Goal: Find specific page/section: Find specific page/section

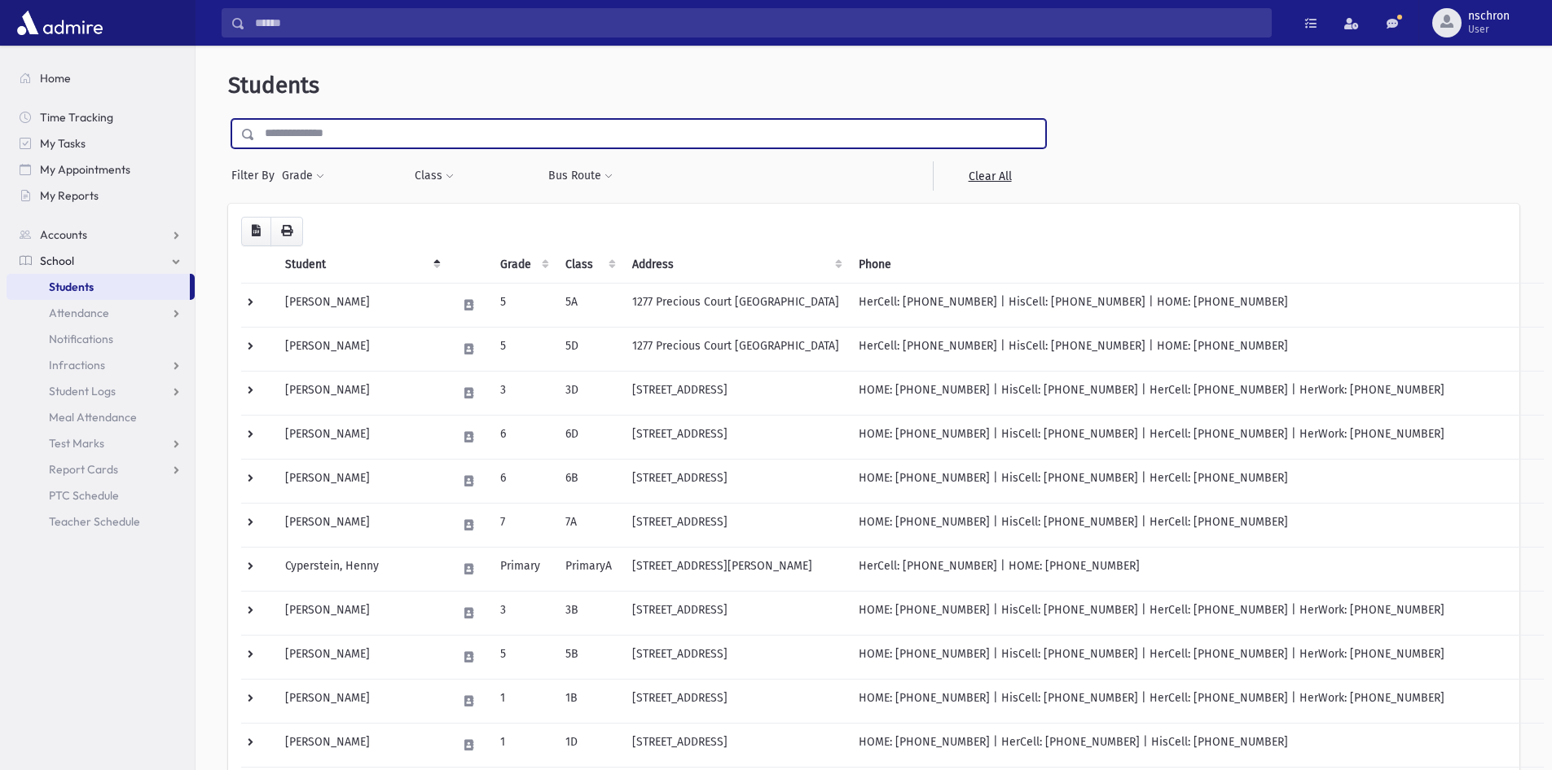
click at [482, 141] on input "text" at bounding box center [650, 133] width 790 height 29
type input "*******"
click at [228, 119] on input "submit" at bounding box center [251, 130] width 46 height 22
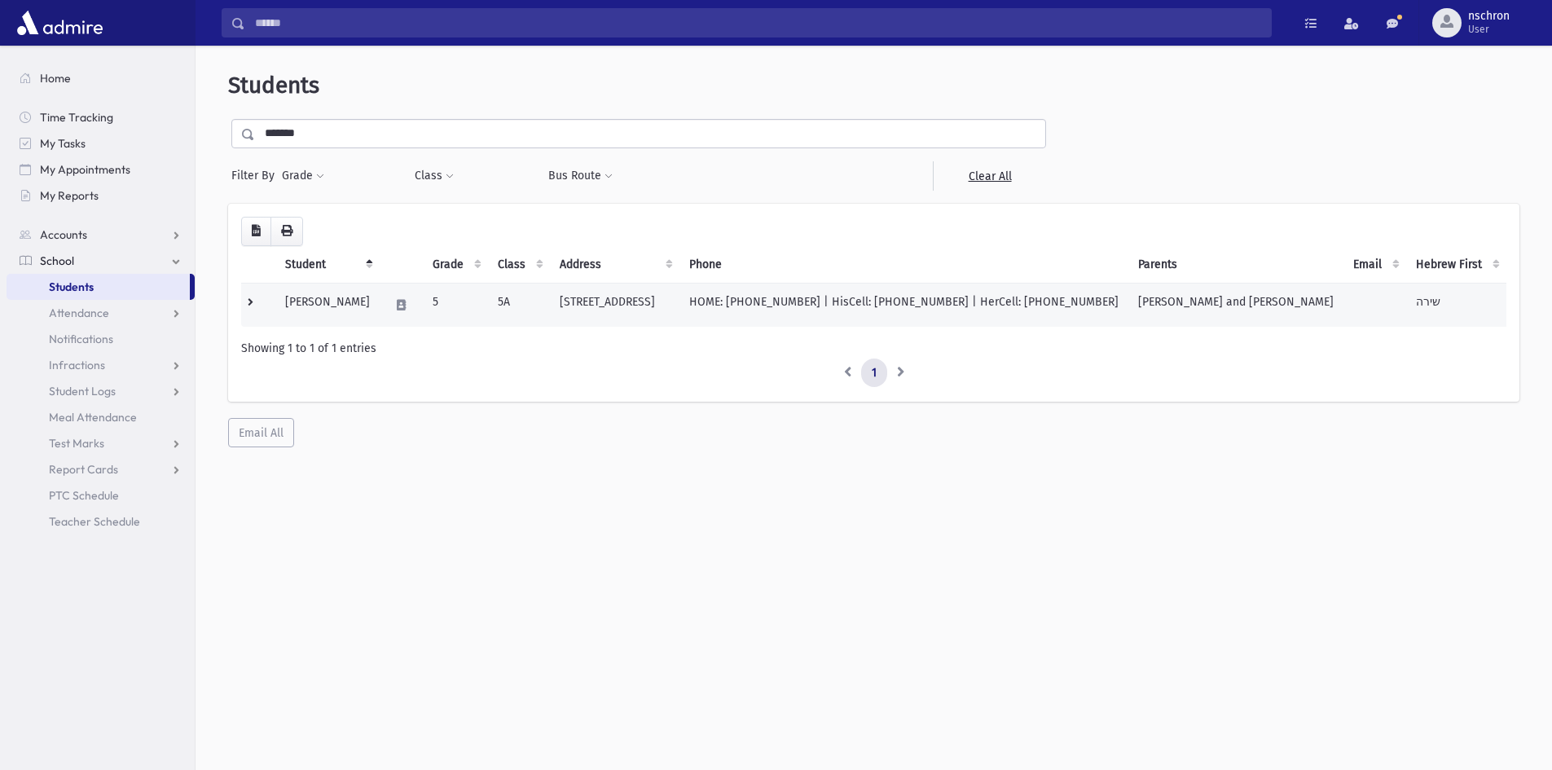
click at [452, 309] on td "5" at bounding box center [455, 305] width 65 height 44
click at [498, 315] on td "5A" at bounding box center [519, 305] width 62 height 44
drag, startPoint x: 473, startPoint y: 314, endPoint x: 459, endPoint y: 314, distance: 13.8
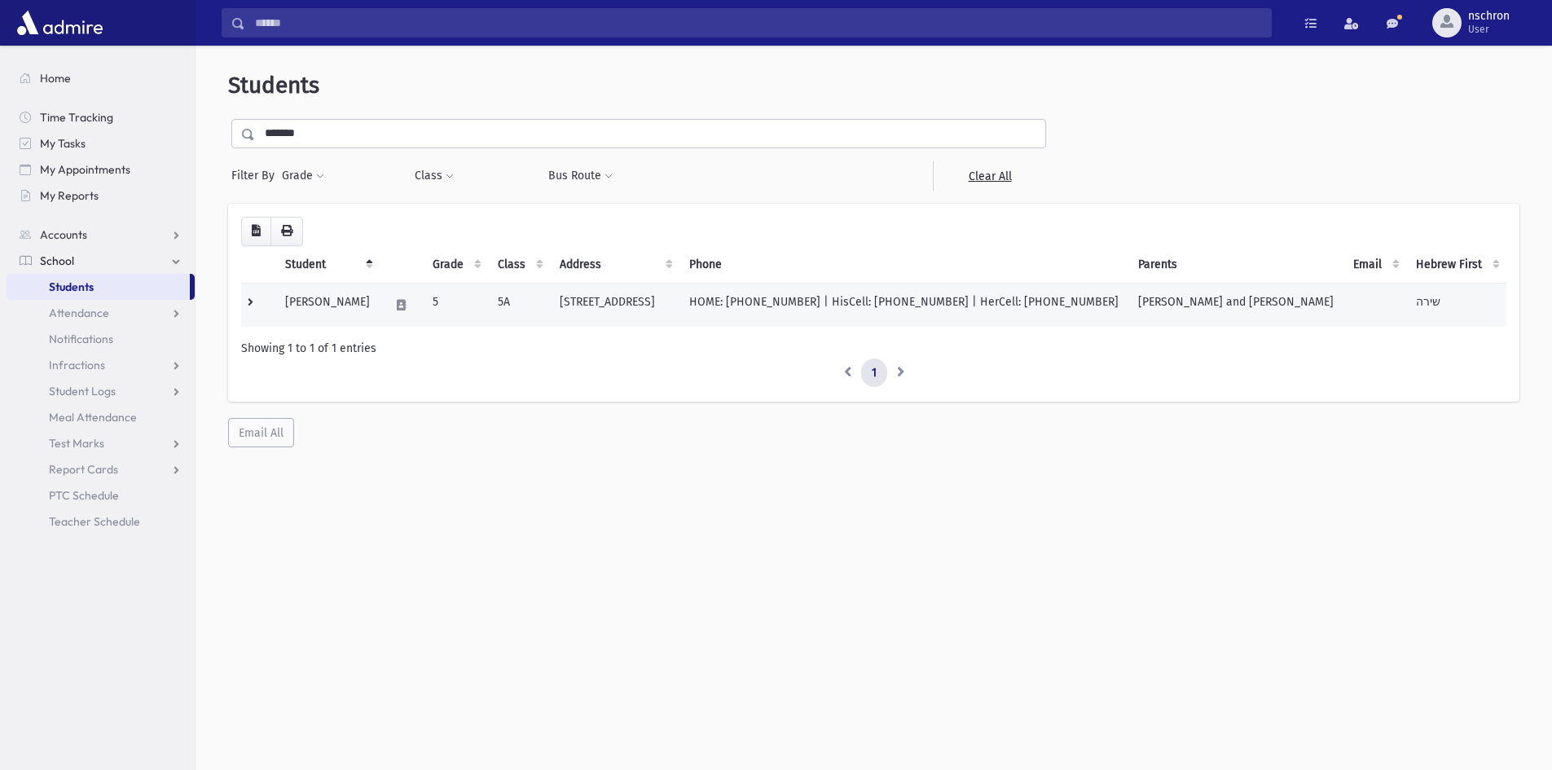
click at [468, 314] on td "5" at bounding box center [455, 305] width 65 height 44
drag, startPoint x: 459, startPoint y: 314, endPoint x: 446, endPoint y: 313, distance: 13.9
click at [458, 314] on td "5" at bounding box center [455, 305] width 65 height 44
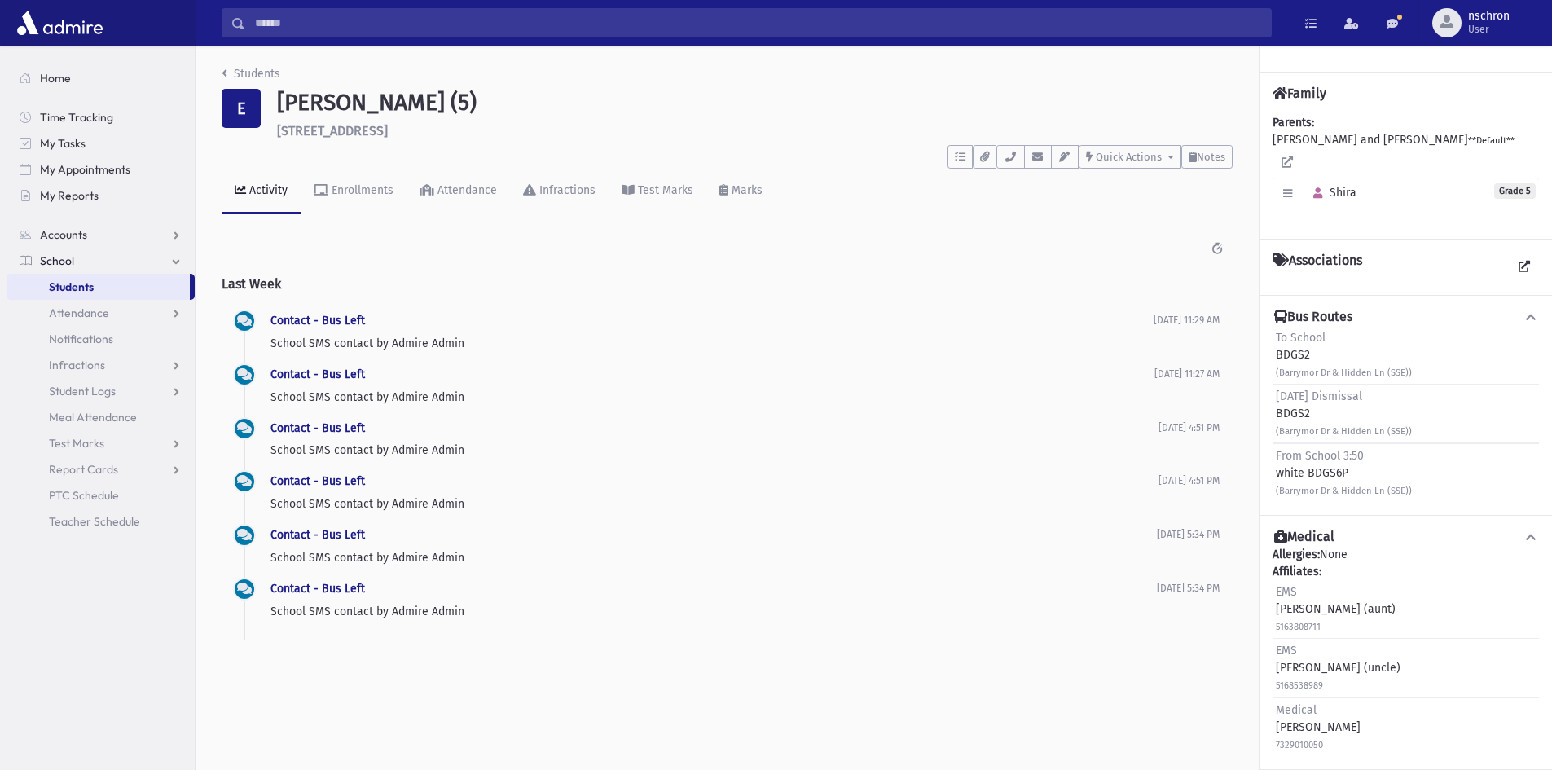
click at [1361, 295] on div "Bus Routes To School BDGS2 (Barrymor Dr & Hidden Ln (SSE)) Friday Dismissal BDG…" at bounding box center [1406, 405] width 292 height 220
drag, startPoint x: 1360, startPoint y: 289, endPoint x: 1187, endPoint y: 275, distance: 173.3
click at [1352, 295] on div "Bus Routes To School BDGS2 (Barrymor Dr & Hidden Ln (SSE)) Friday Dismissal BDG…" at bounding box center [1406, 405] width 292 height 220
click at [221, 68] on div "Students E Ehrlich, Shira (5) 1673 Hidden Lane Lakewood **** To Do's No open ta…" at bounding box center [727, 361] width 1063 height 630
click at [231, 75] on link "Students" at bounding box center [251, 74] width 59 height 14
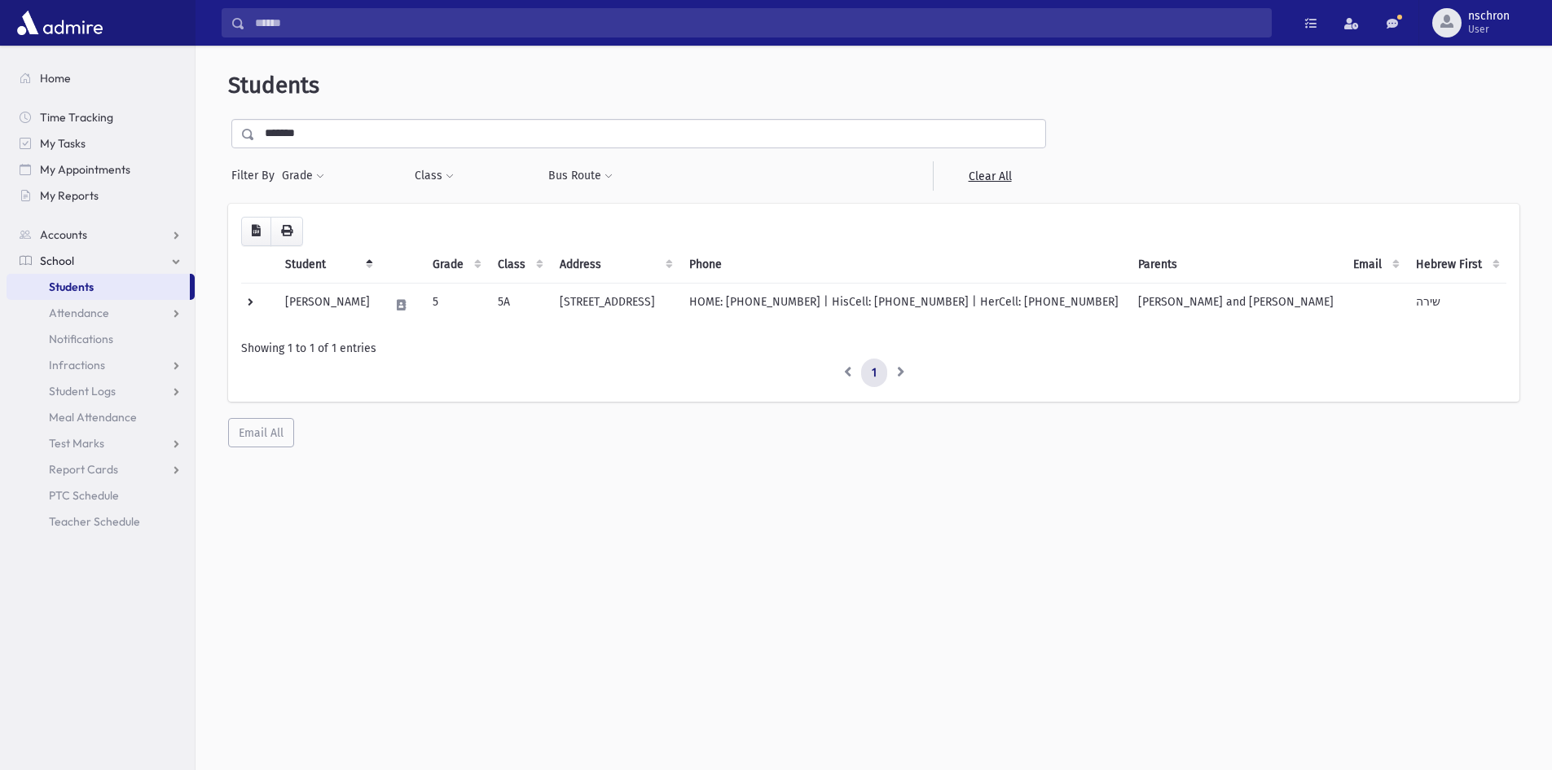
click at [313, 138] on input "*******" at bounding box center [650, 133] width 790 height 29
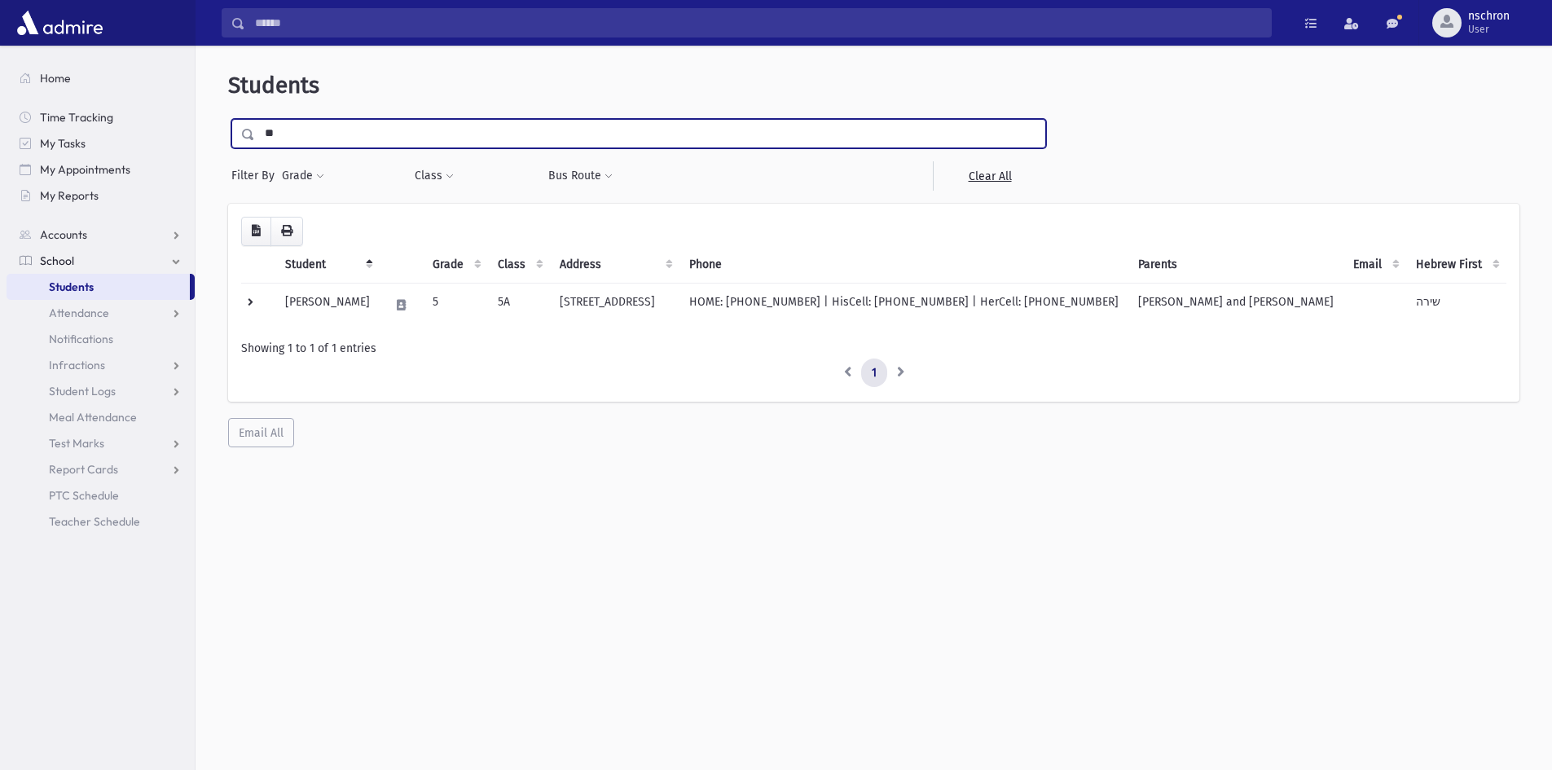
type input "*"
drag, startPoint x: 392, startPoint y: 142, endPoint x: 152, endPoint y: 101, distance: 243.8
click at [152, 109] on div "Search Results All Accounts" at bounding box center [776, 406] width 1552 height 813
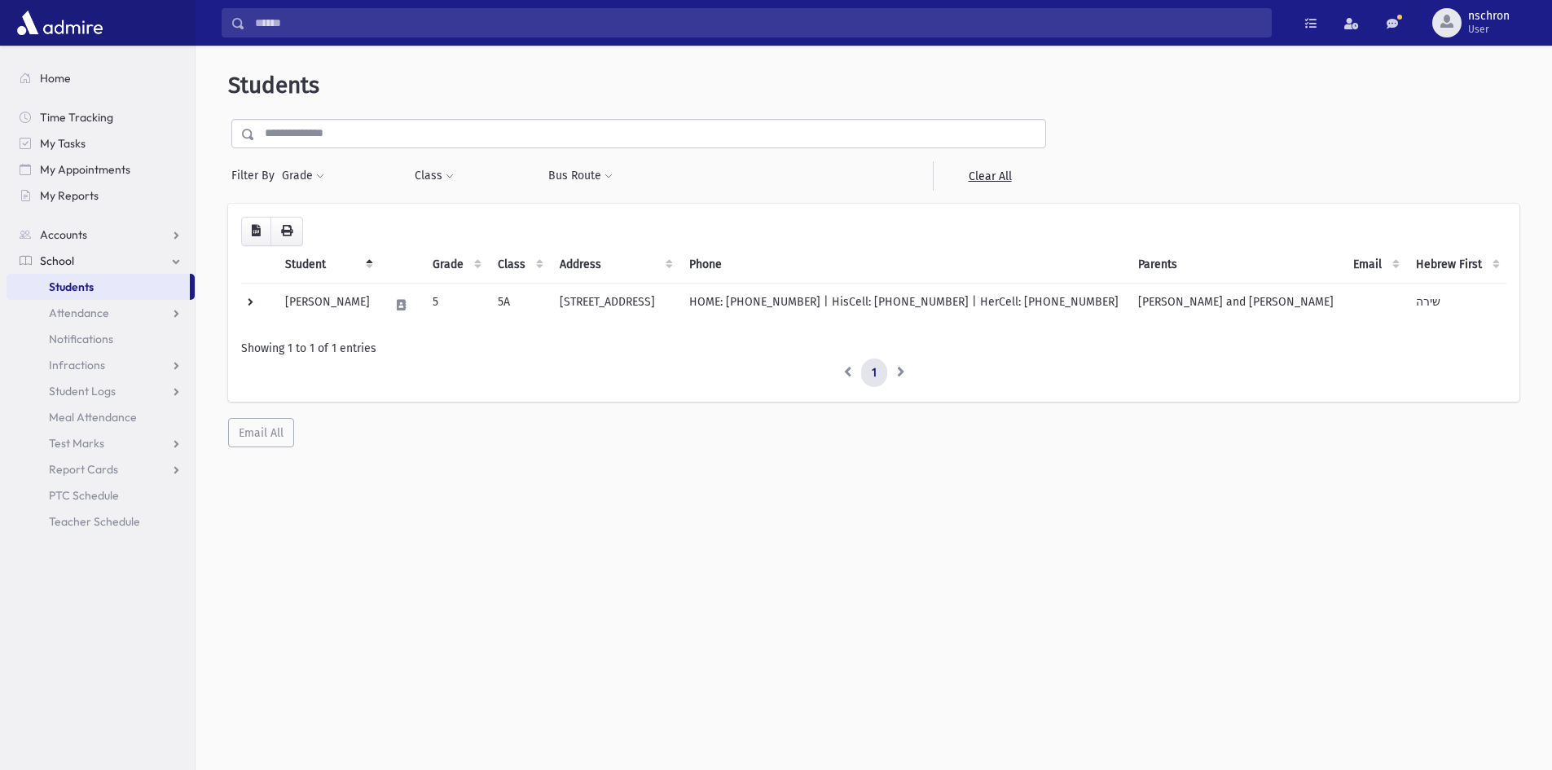
drag, startPoint x: 278, startPoint y: 107, endPoint x: 580, endPoint y: 121, distance: 302.6
click at [377, 137] on div "**********" at bounding box center [873, 259] width 1343 height 415
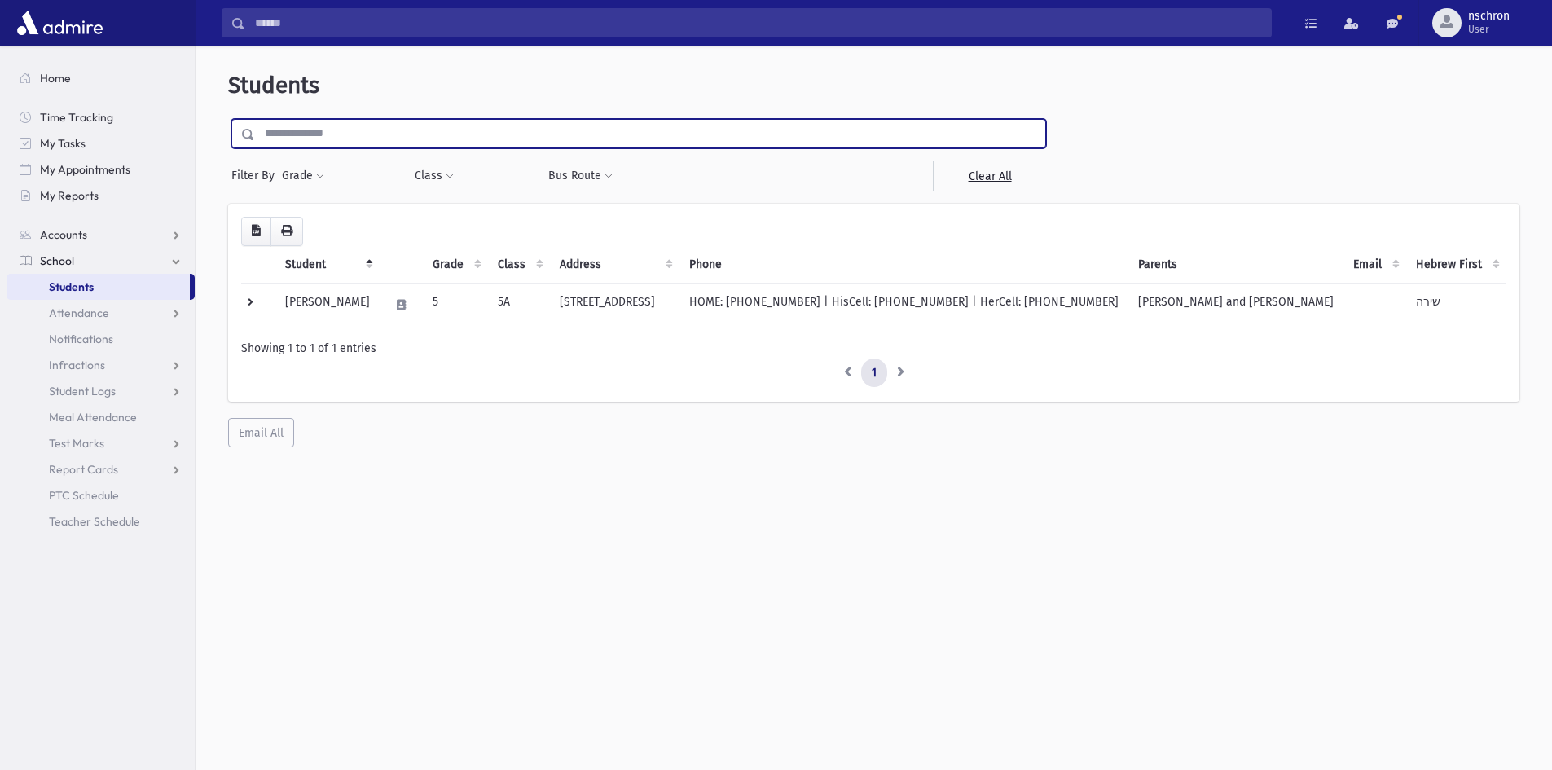
click at [508, 125] on input "text" at bounding box center [650, 133] width 790 height 29
drag, startPoint x: 513, startPoint y: 125, endPoint x: 227, endPoint y: 797, distance: 730.4
click at [227, 769] on html "Search Results All Accounts Students" at bounding box center [776, 385] width 1552 height 770
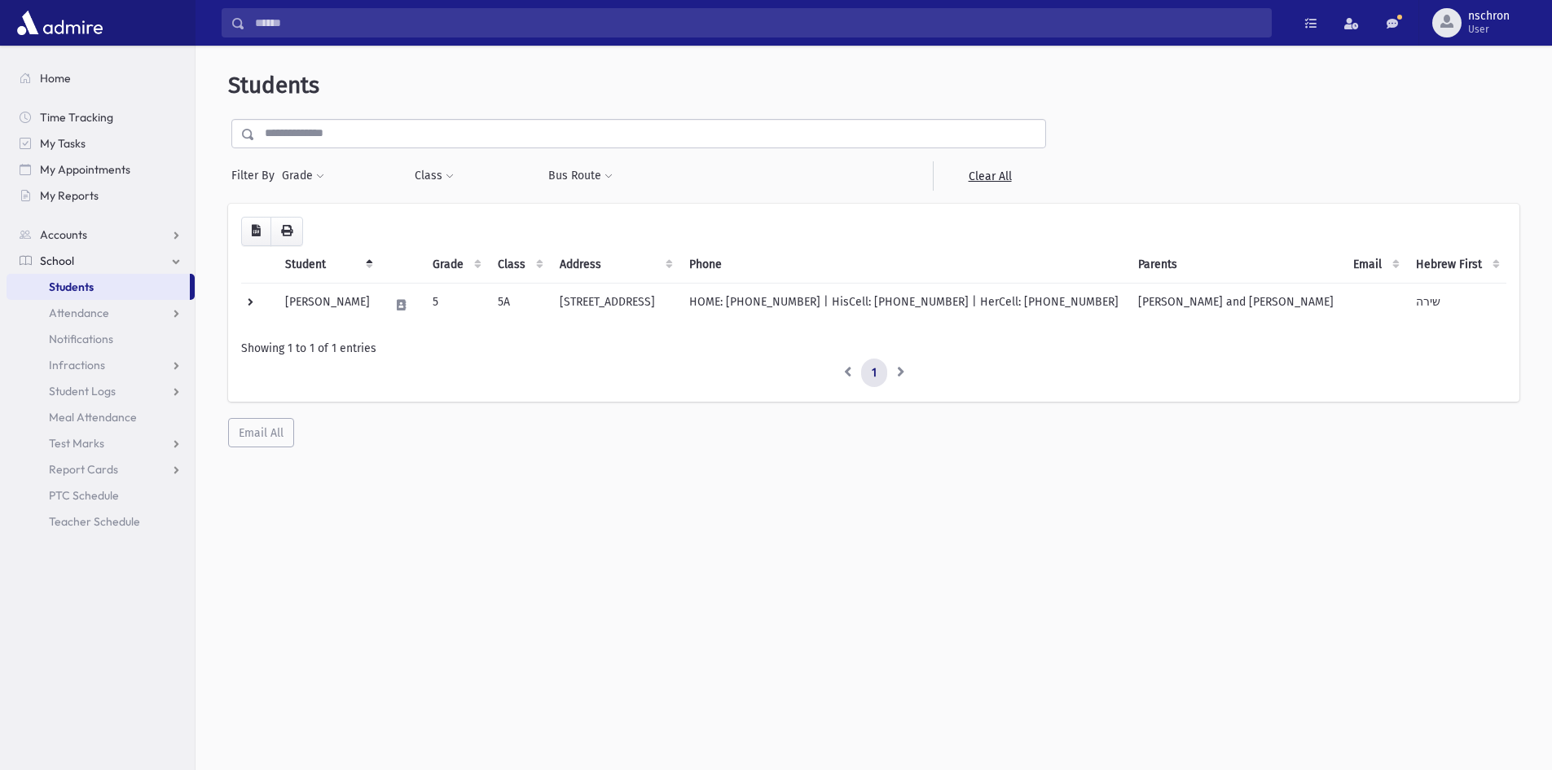
click at [379, 465] on div "**********" at bounding box center [873, 259] width 1343 height 415
click at [99, 303] on link "Attendance" at bounding box center [101, 313] width 188 height 26
drag, startPoint x: 99, startPoint y: 303, endPoint x: 90, endPoint y: 293, distance: 12.7
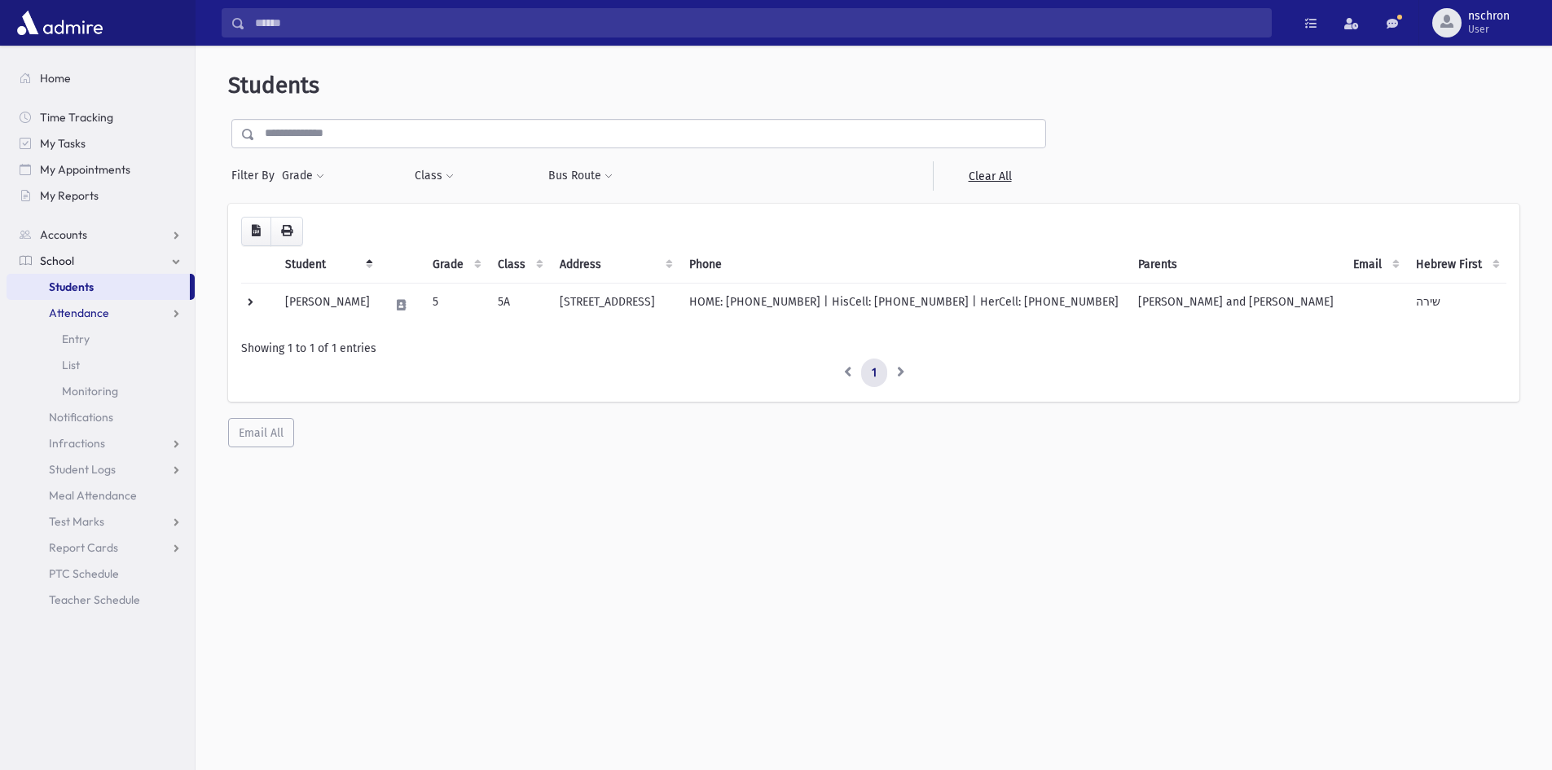
click at [90, 293] on ul "School Students Attendance Entry List Monitoring Notifications" at bounding box center [101, 443] width 188 height 339
click at [64, 258] on span "School" at bounding box center [57, 260] width 34 height 15
click at [30, 281] on link "Students" at bounding box center [98, 287] width 183 height 26
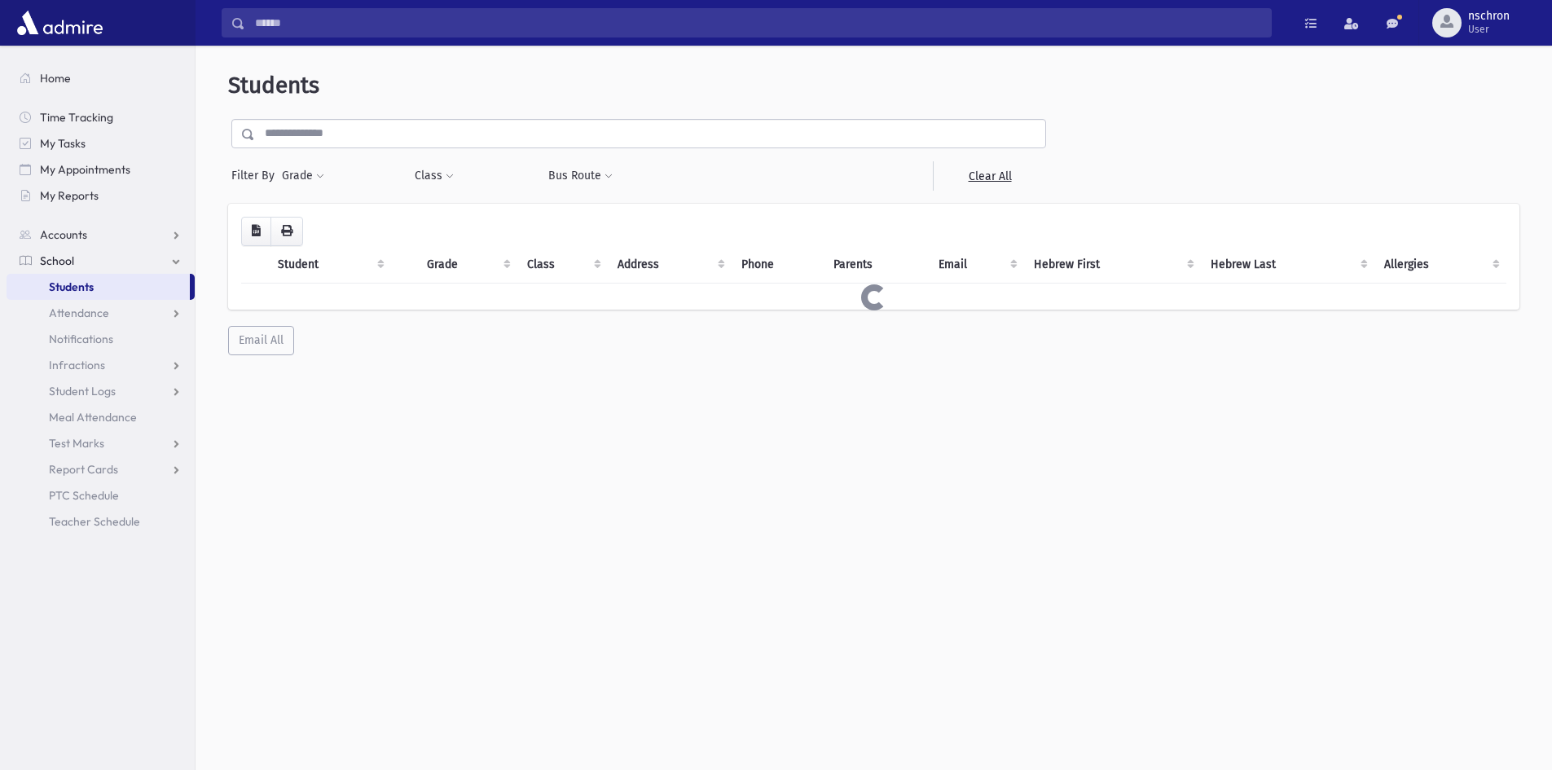
click at [28, 289] on link "Students" at bounding box center [98, 287] width 183 height 26
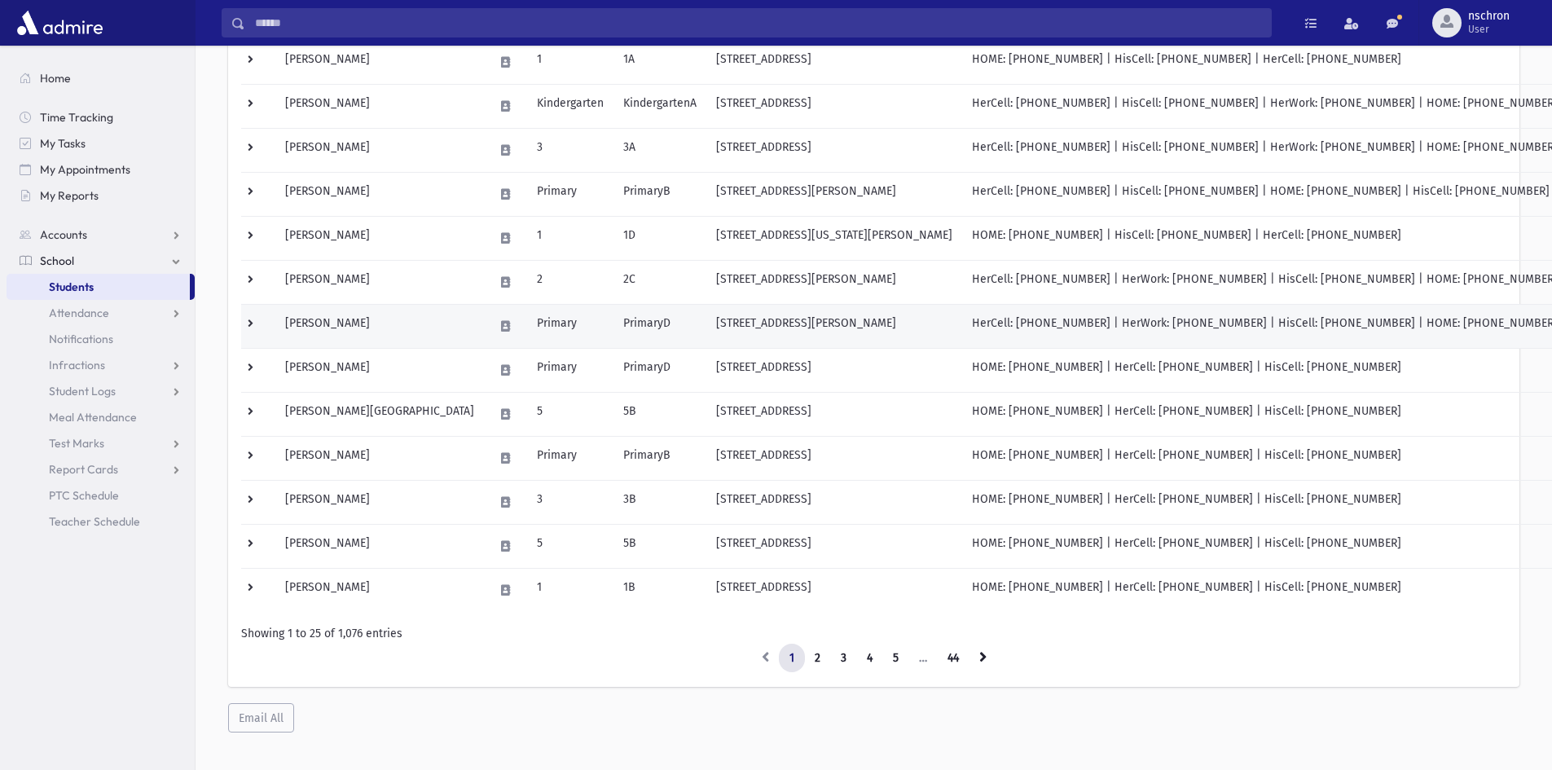
scroll to position [789, 0]
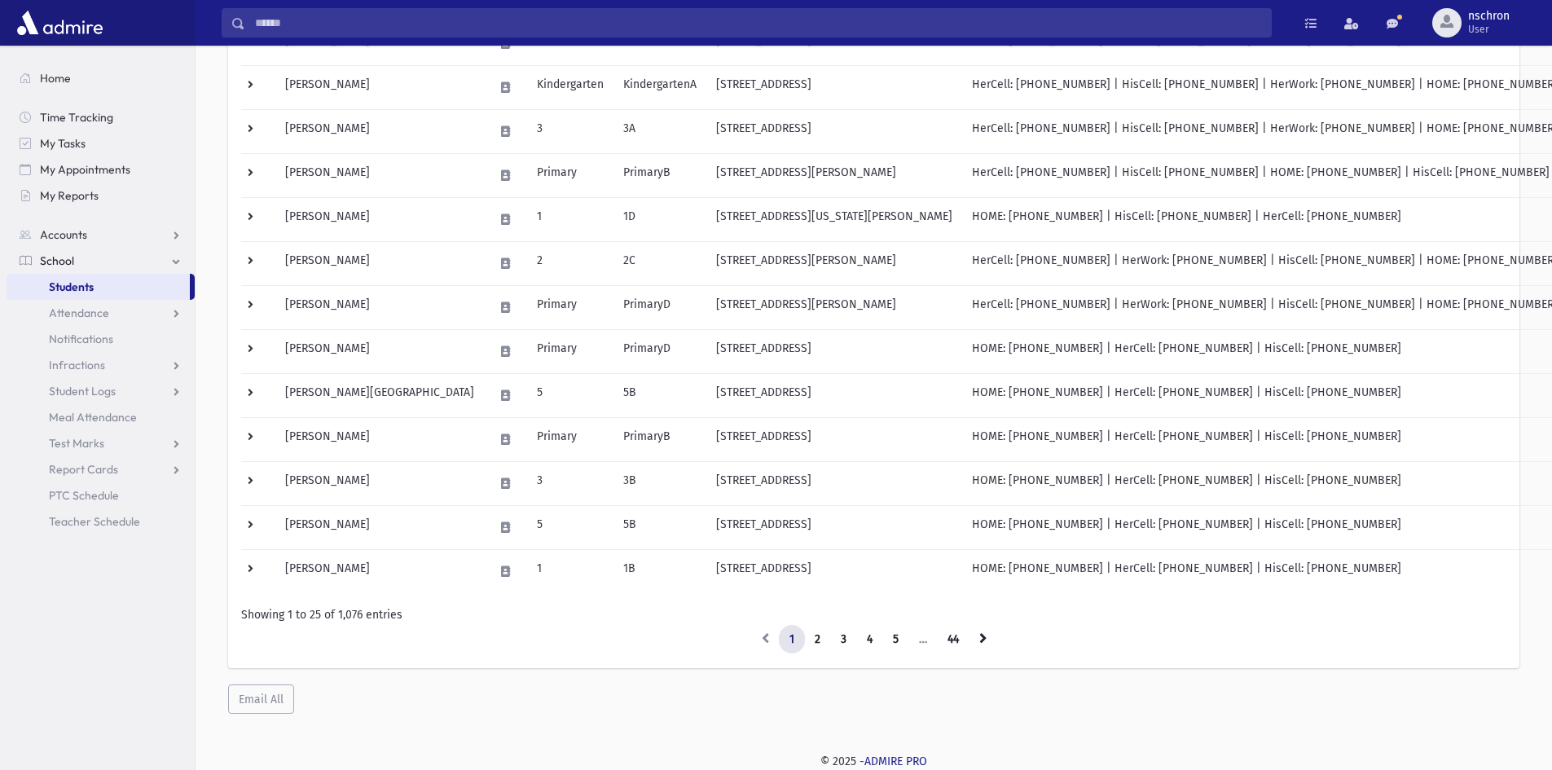
click at [921, 643] on li "…" at bounding box center [923, 639] width 29 height 29
click at [921, 644] on li "…" at bounding box center [923, 639] width 29 height 29
drag, startPoint x: 927, startPoint y: 640, endPoint x: 935, endPoint y: 631, distance: 11.5
click at [928, 640] on li "…" at bounding box center [923, 639] width 29 height 29
click at [947, 640] on link "44" at bounding box center [953, 639] width 33 height 29
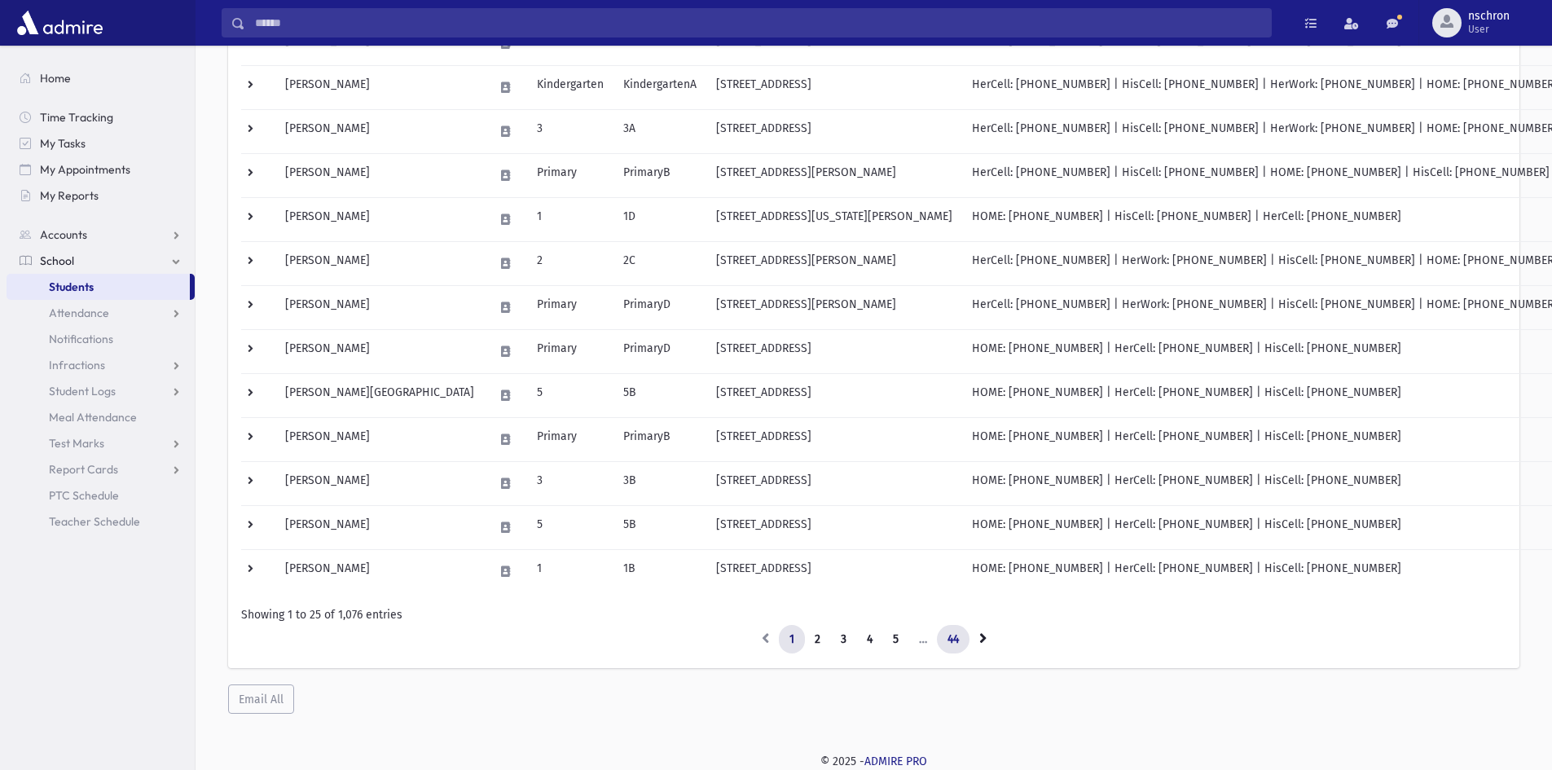
scroll to position [43, 0]
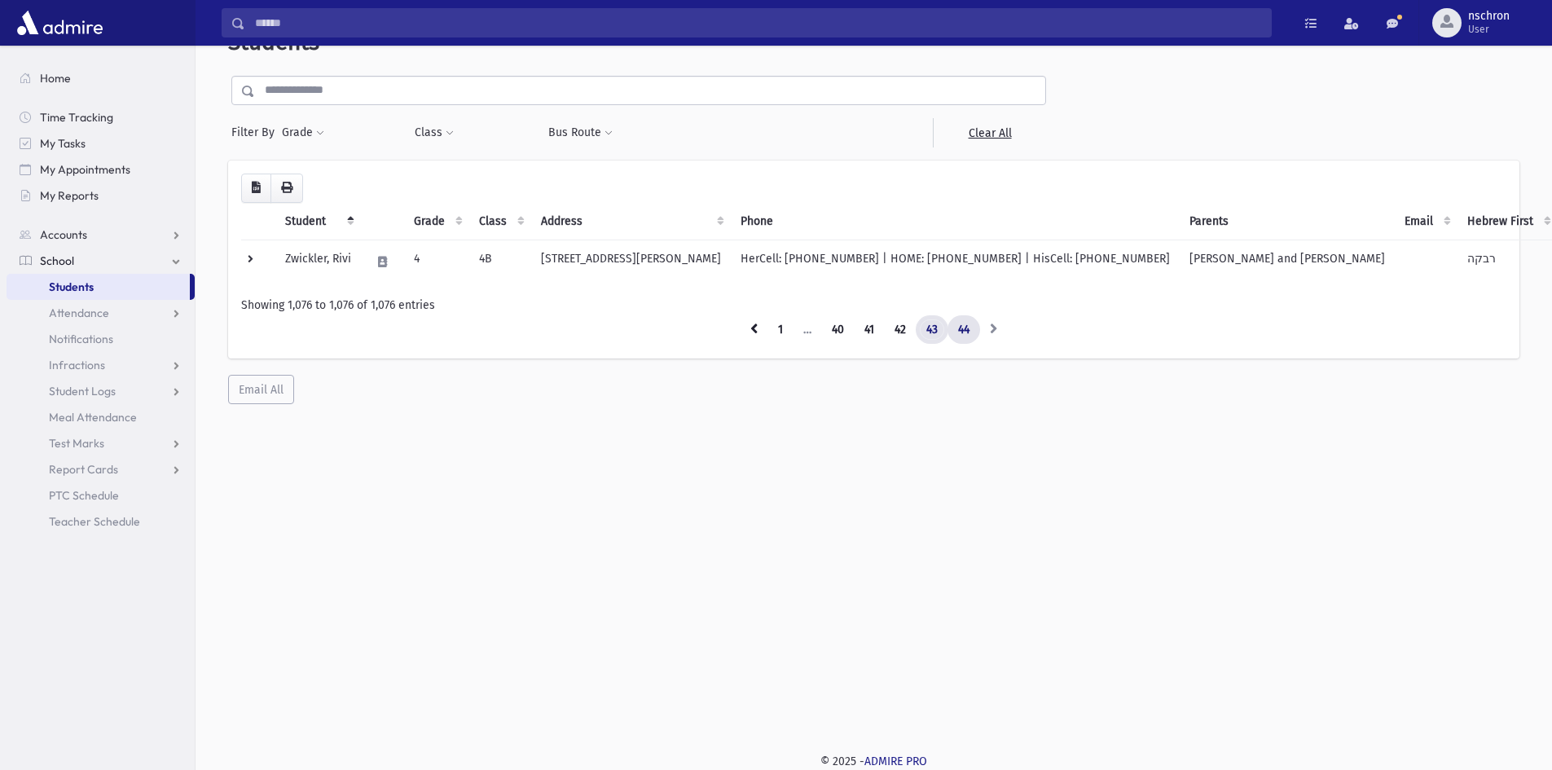
click at [927, 333] on link "43" at bounding box center [932, 329] width 33 height 29
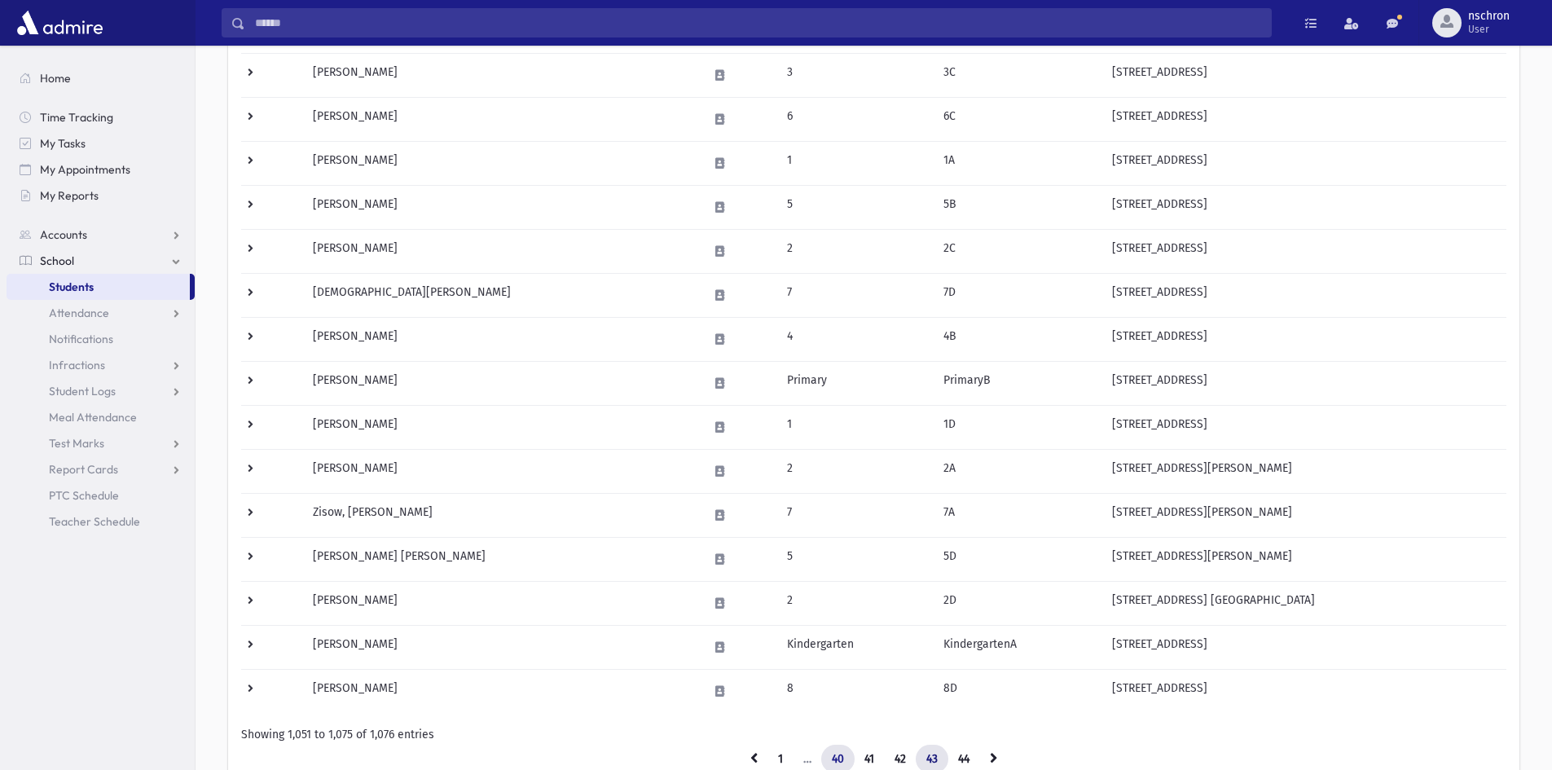
scroll to position [789, 0]
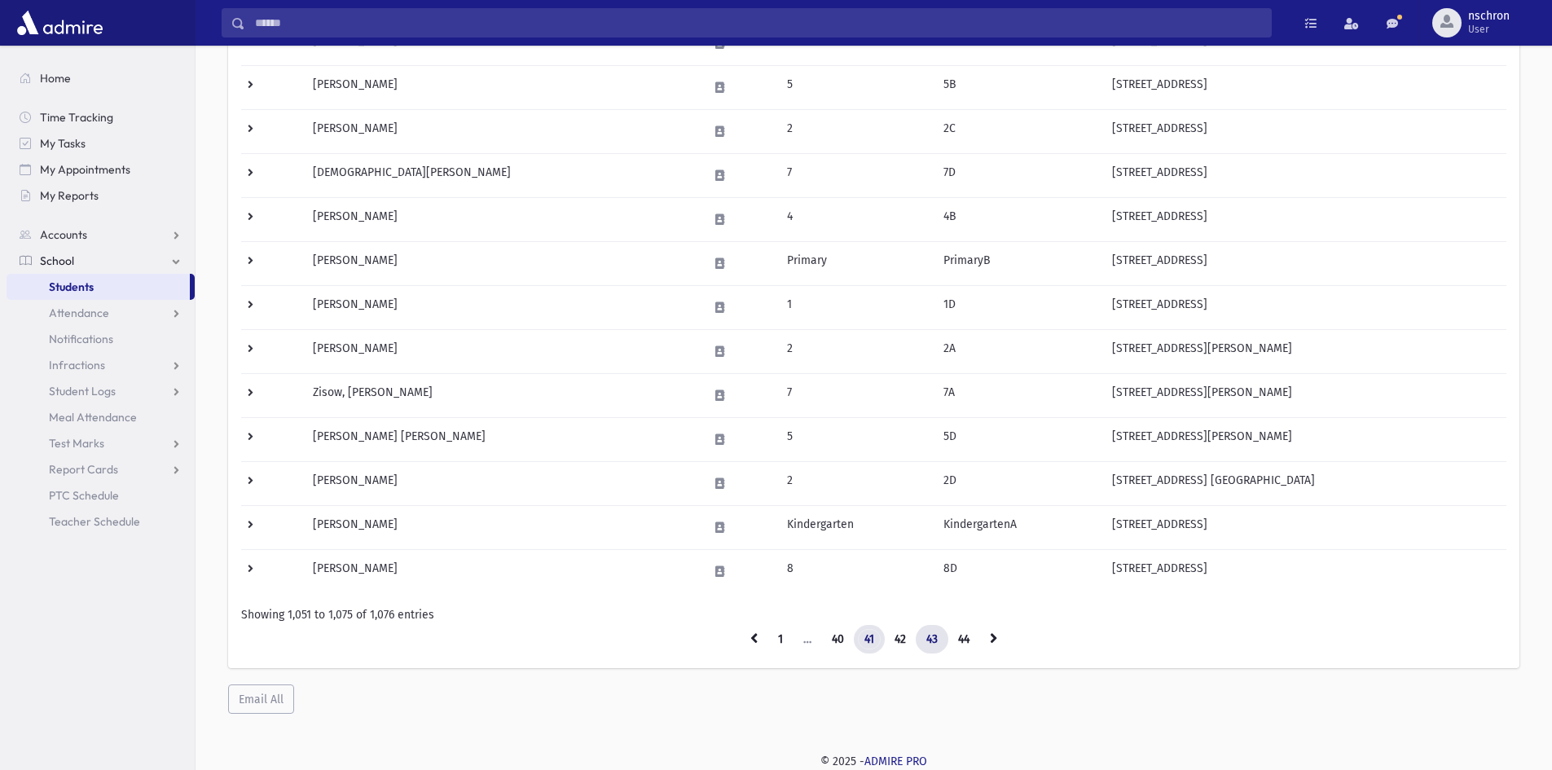
click at [872, 637] on link "41" at bounding box center [869, 639] width 31 height 29
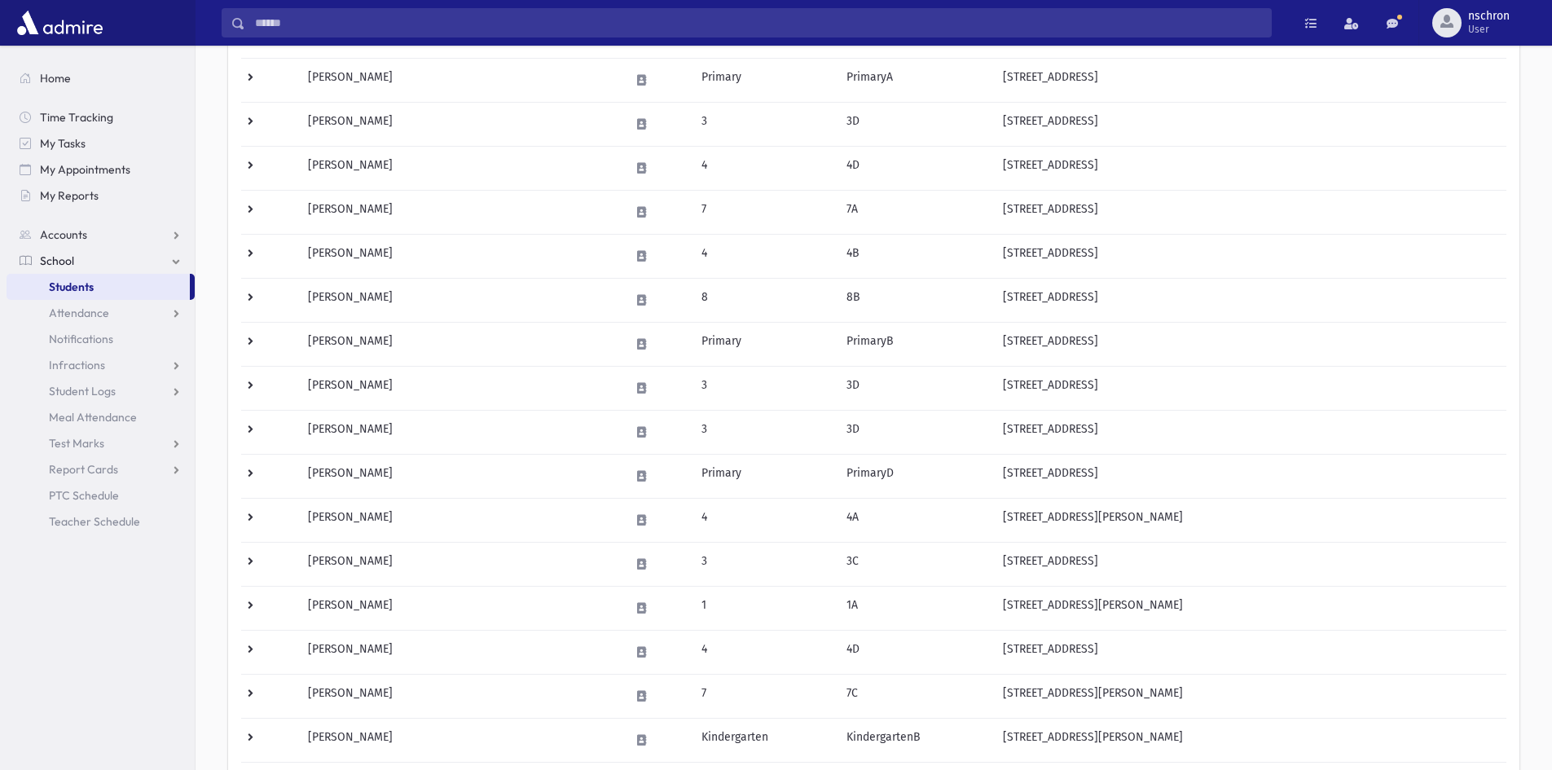
scroll to position [789, 0]
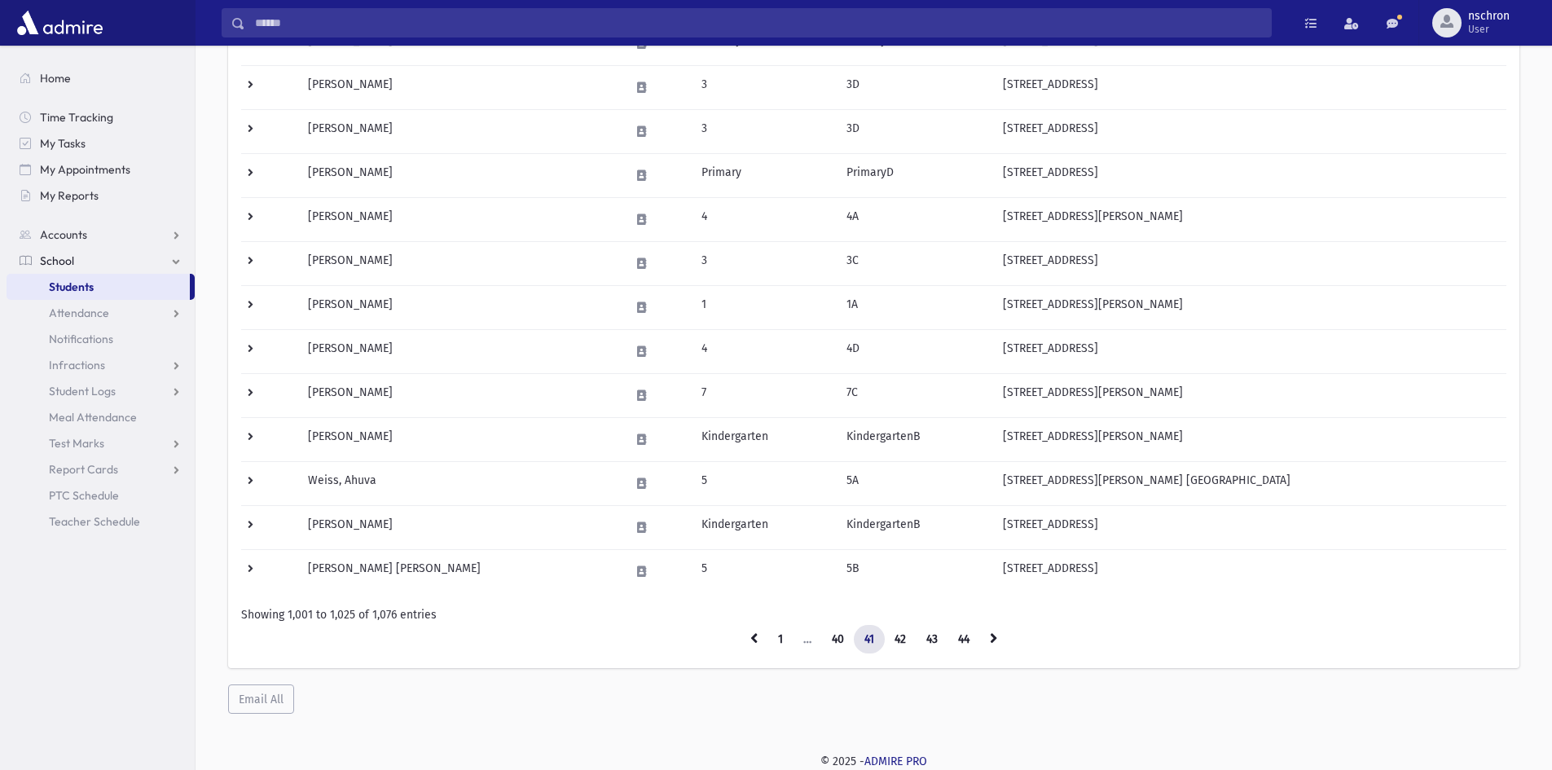
click at [815, 643] on li "…" at bounding box center [808, 639] width 29 height 29
click at [812, 643] on li "…" at bounding box center [808, 639] width 29 height 29
click at [808, 641] on li "…" at bounding box center [808, 639] width 29 height 29
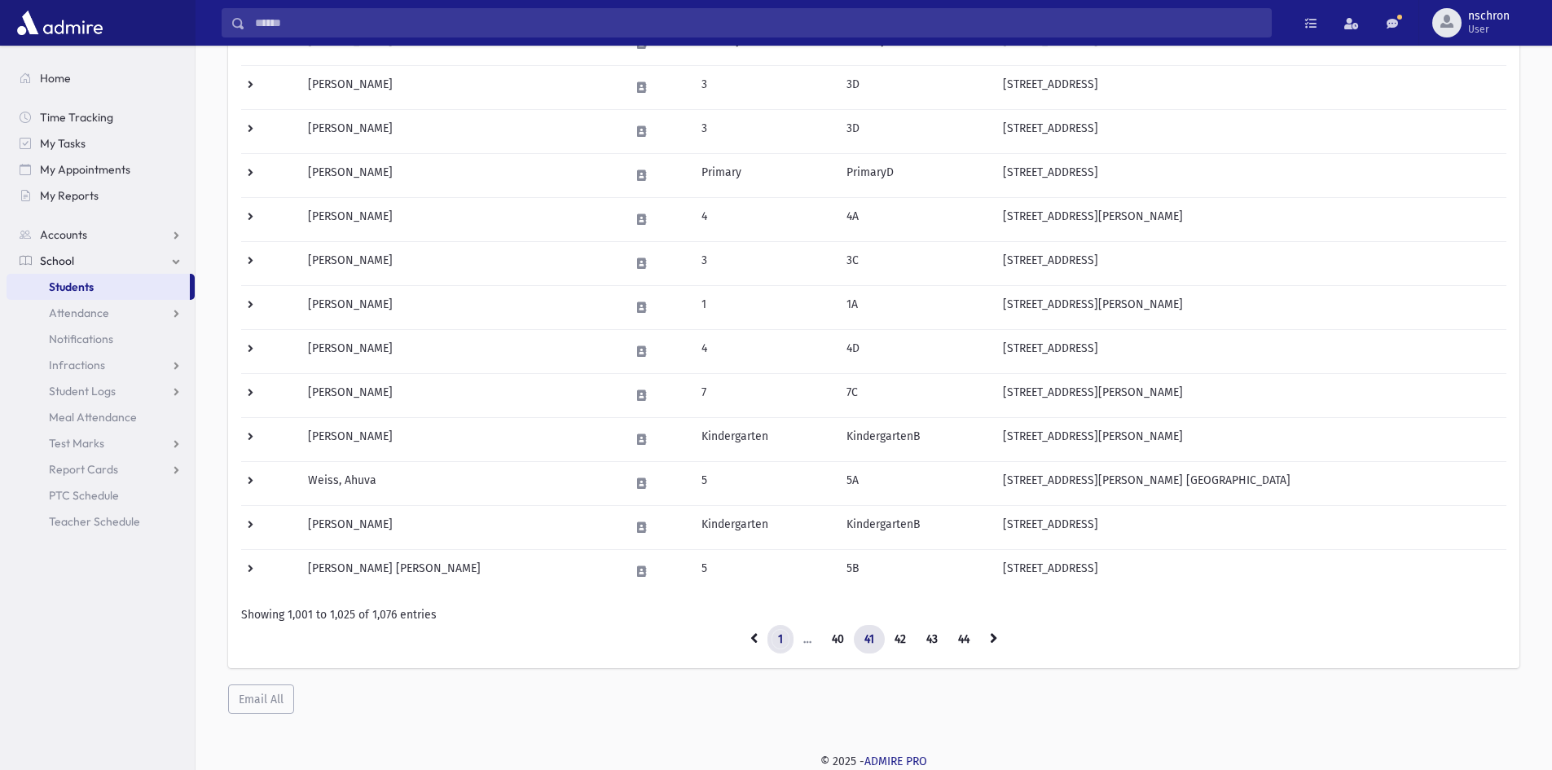
click at [788, 638] on link "1" at bounding box center [780, 639] width 26 height 29
click at [787, 636] on link "1" at bounding box center [780, 639] width 26 height 29
